Goal: Browse casually: Explore the website without a specific task or goal

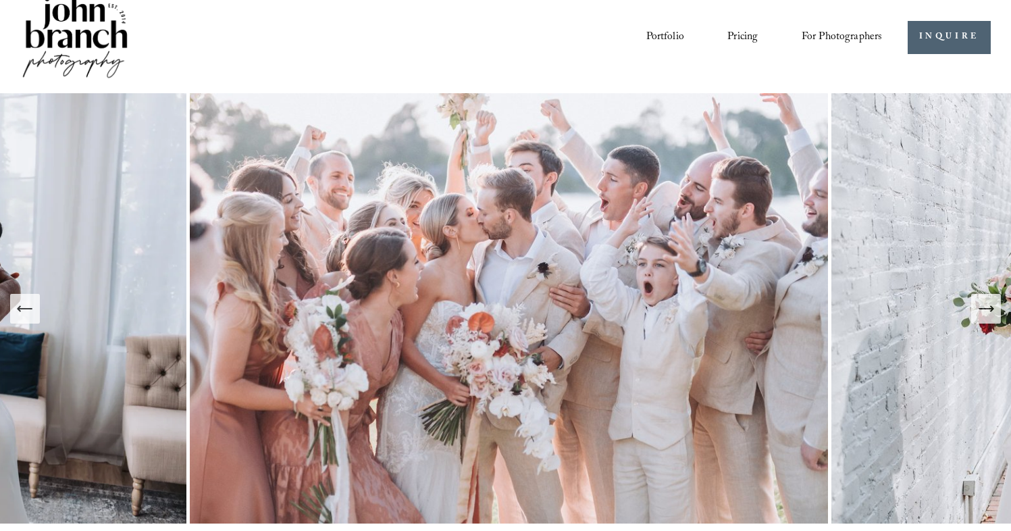
scroll to position [19, 0]
click at [986, 308] on icon "Next Slide" at bounding box center [986, 308] width 14 height 0
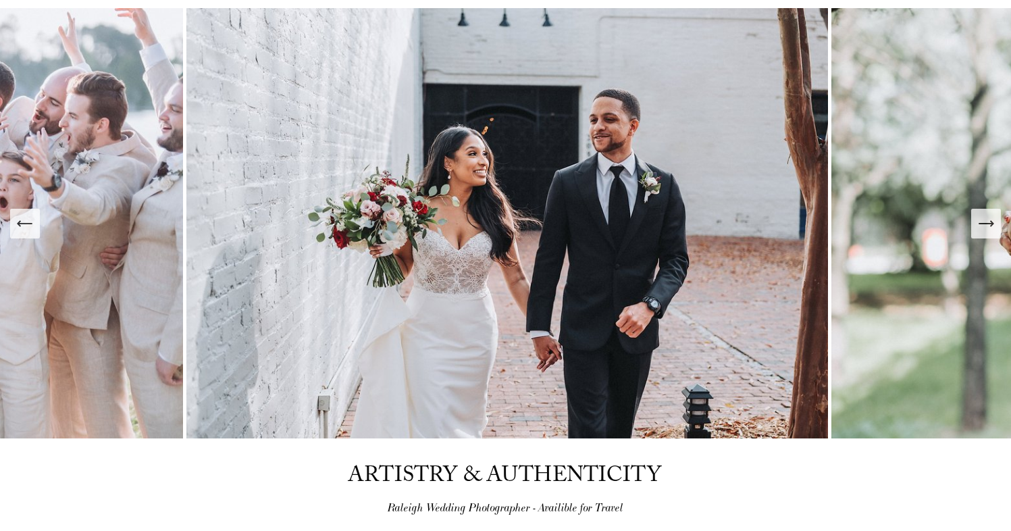
scroll to position [109, 0]
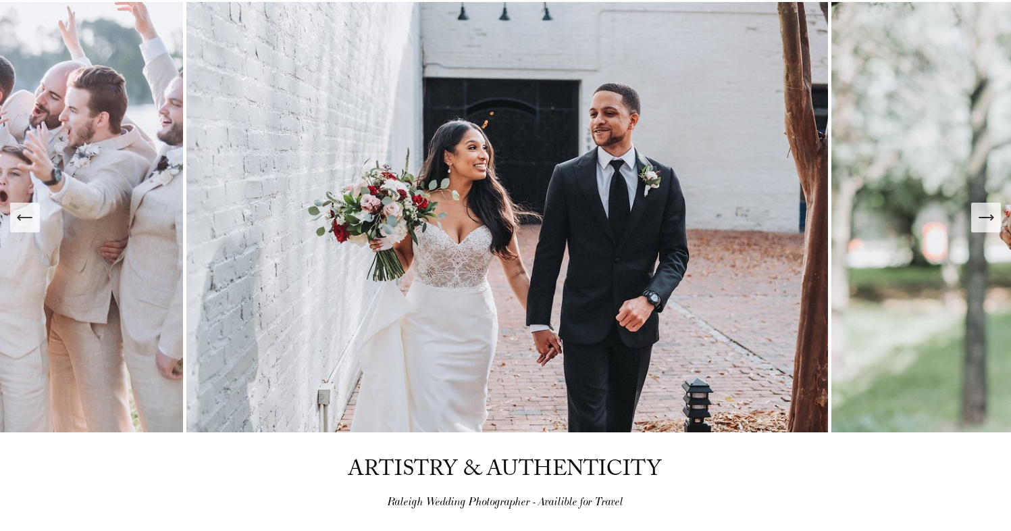
click at [985, 216] on icon "Next Slide" at bounding box center [986, 217] width 19 height 19
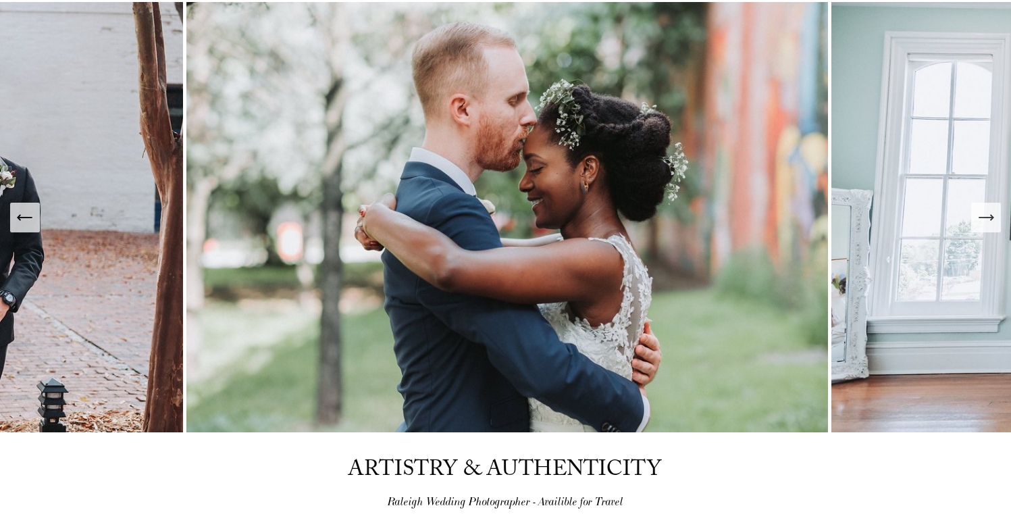
click at [985, 216] on icon "Next Slide" at bounding box center [986, 217] width 19 height 19
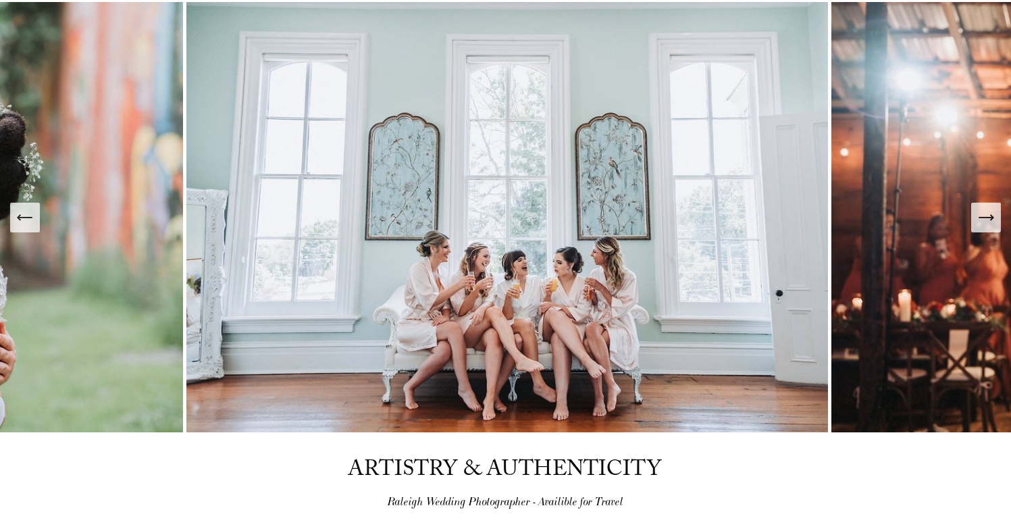
click at [985, 216] on icon "Next Slide" at bounding box center [986, 217] width 19 height 19
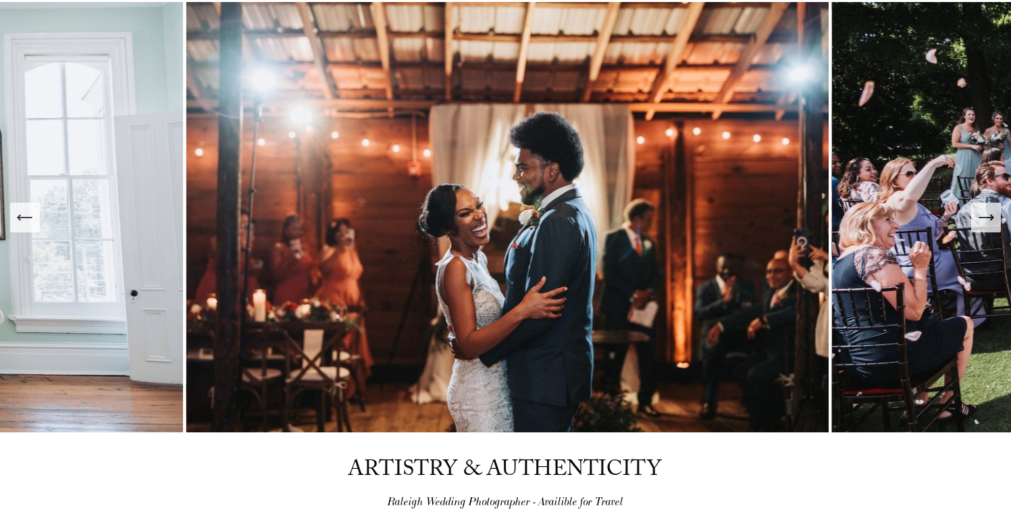
click at [985, 216] on icon "Next Slide" at bounding box center [986, 217] width 19 height 19
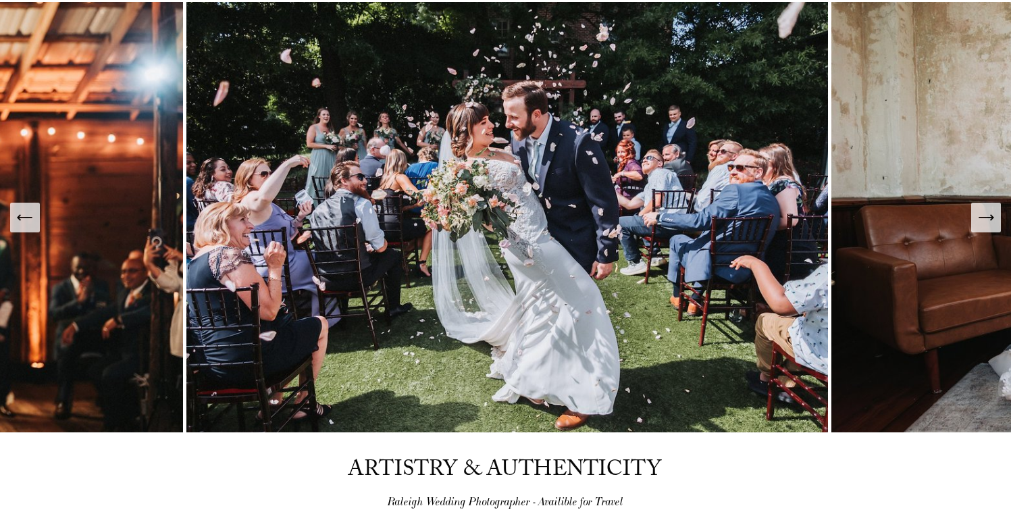
click at [984, 216] on icon "Next Slide" at bounding box center [986, 217] width 19 height 19
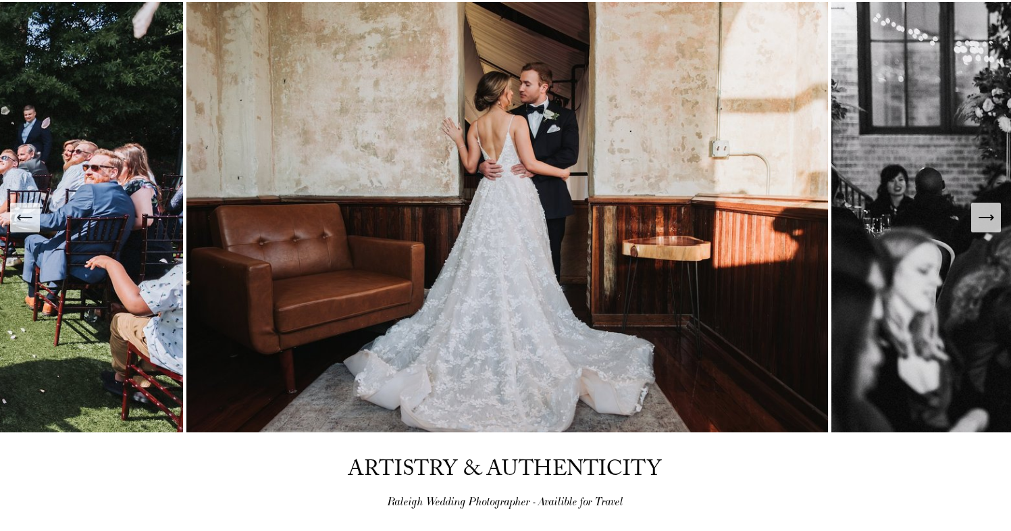
click at [983, 216] on icon "Next Slide" at bounding box center [986, 217] width 19 height 19
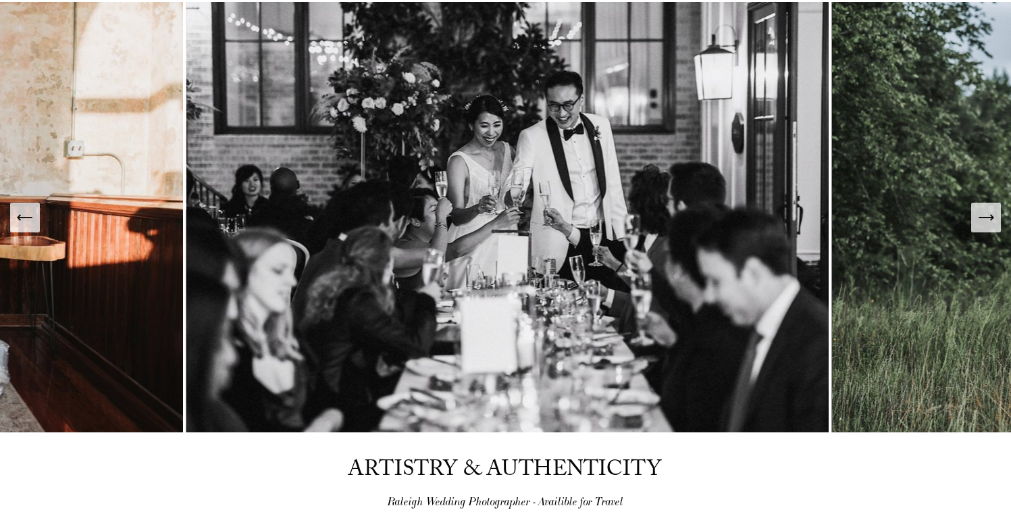
click at [982, 216] on icon "Next Slide" at bounding box center [986, 217] width 19 height 19
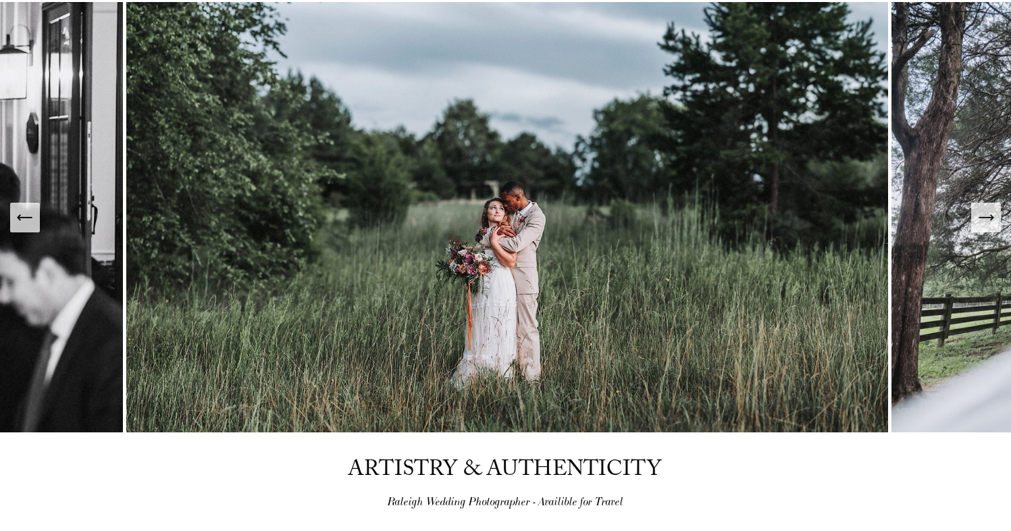
click at [980, 216] on icon "Next Slide" at bounding box center [986, 217] width 19 height 19
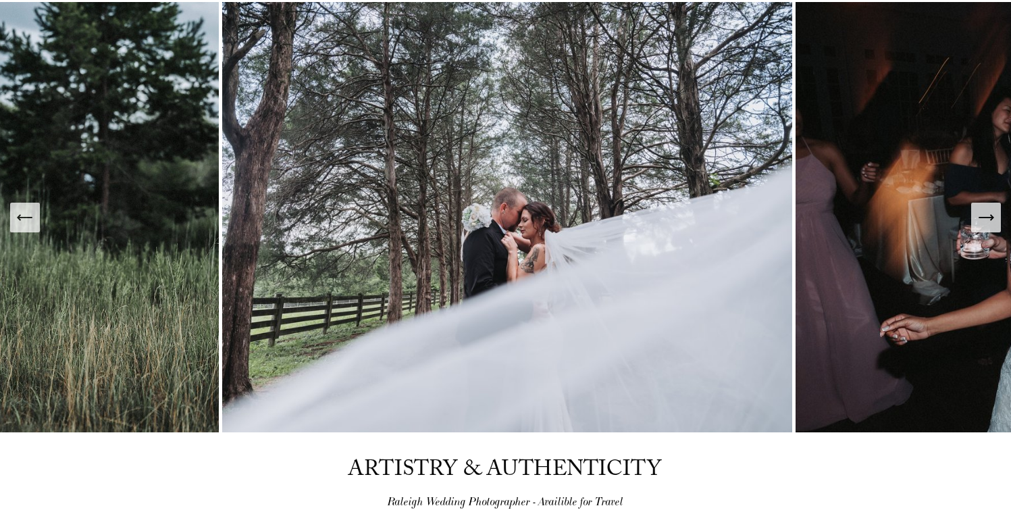
click at [980, 216] on icon "Next Slide" at bounding box center [986, 217] width 19 height 19
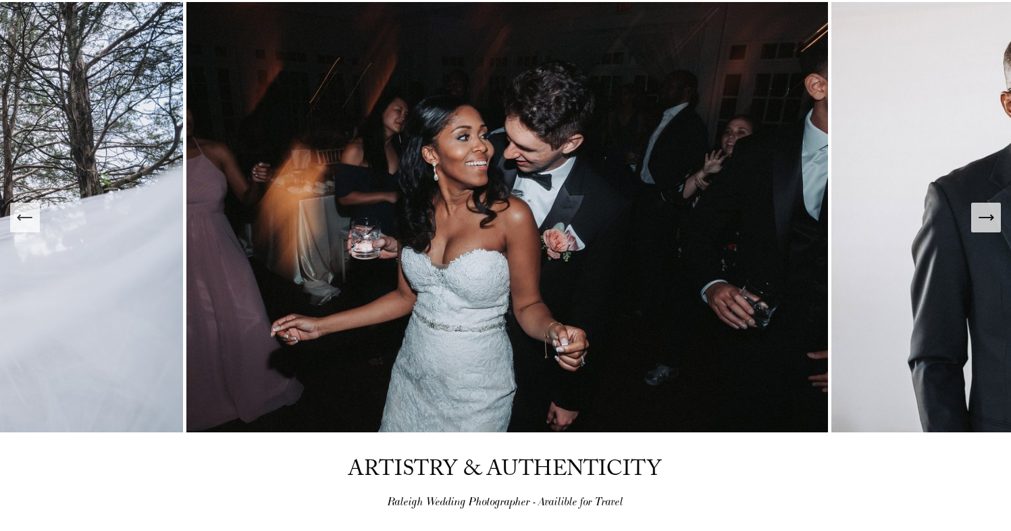
click at [979, 216] on icon "Next Slide" at bounding box center [986, 217] width 19 height 19
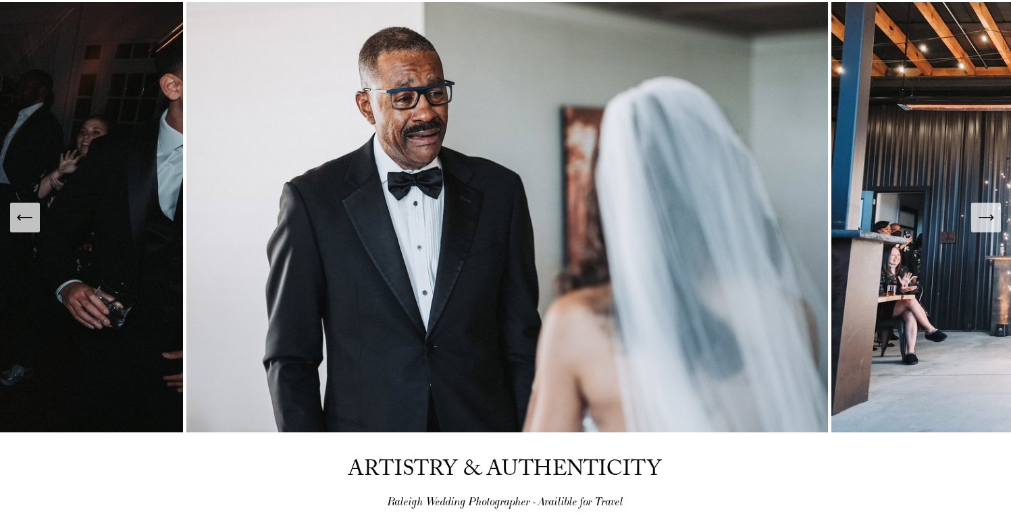
click at [979, 216] on icon "Next Slide" at bounding box center [986, 217] width 19 height 19
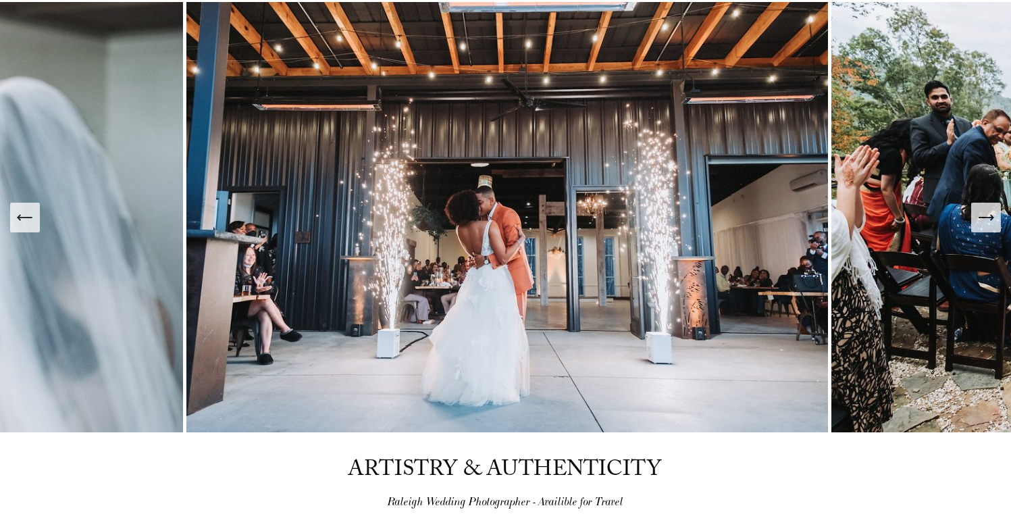
click at [978, 216] on icon "Next Slide" at bounding box center [986, 217] width 19 height 19
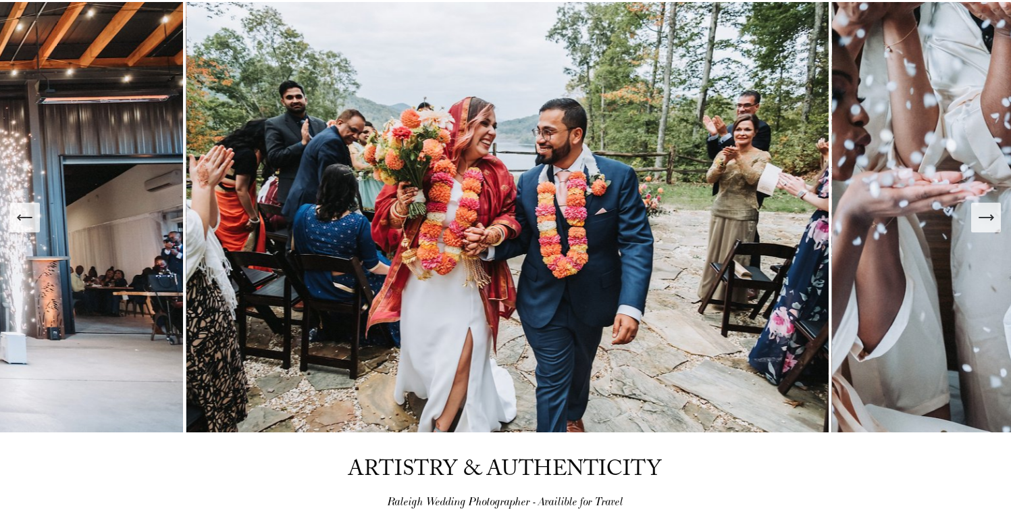
click at [978, 216] on icon "Next Slide" at bounding box center [986, 217] width 19 height 19
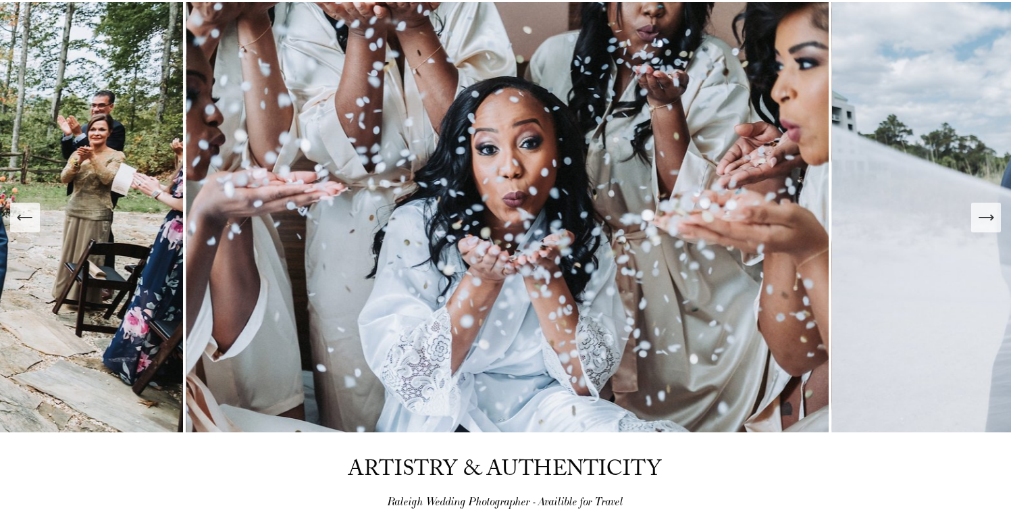
click at [978, 216] on icon "Next Slide" at bounding box center [986, 217] width 19 height 19
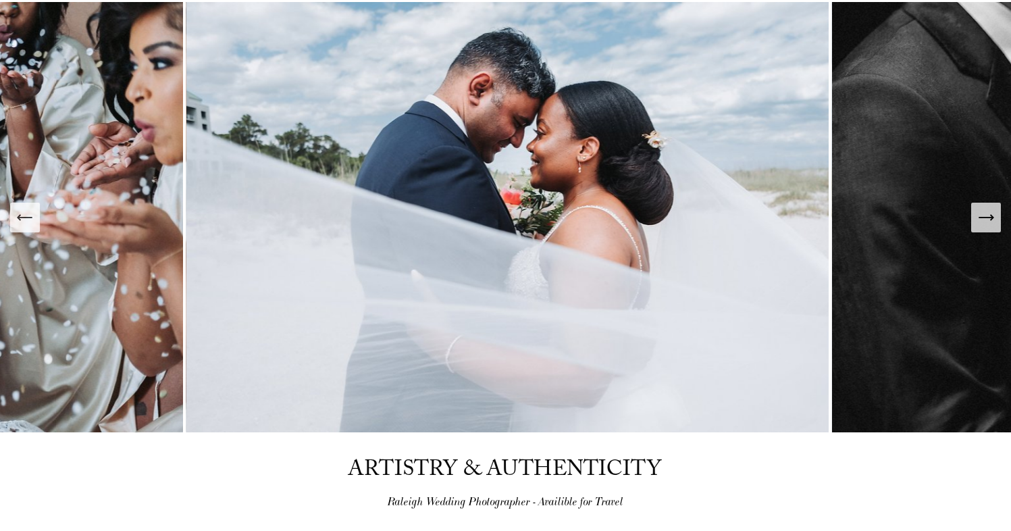
click at [977, 216] on icon "Next Slide" at bounding box center [986, 217] width 19 height 19
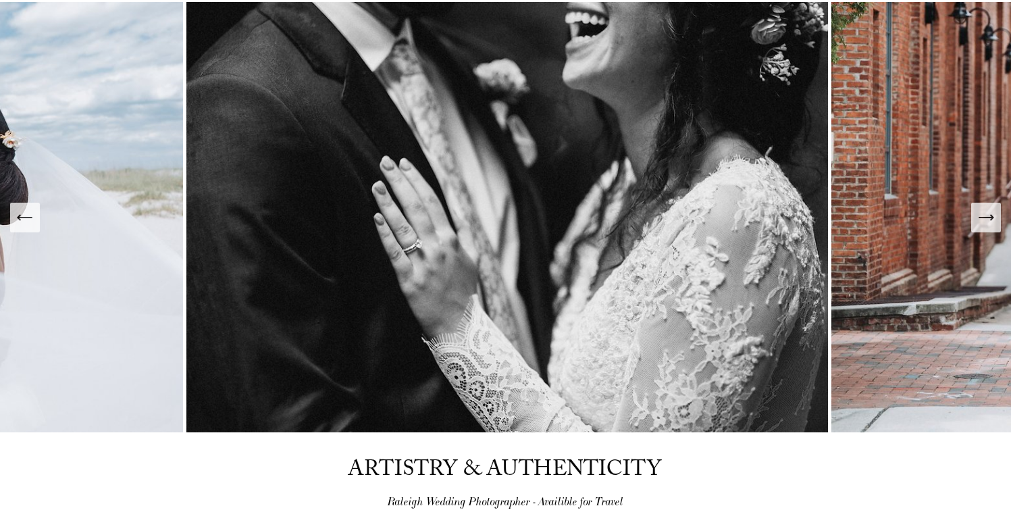
click at [988, 221] on icon "Next Slide" at bounding box center [986, 217] width 19 height 19
